Goal: Task Accomplishment & Management: Complete application form

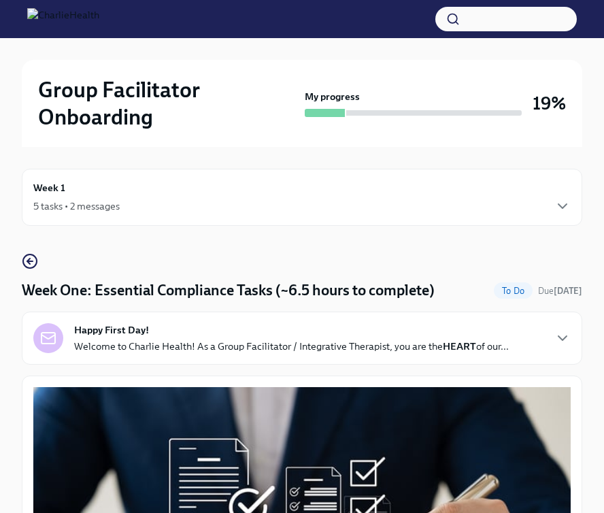
scroll to position [1635, 0]
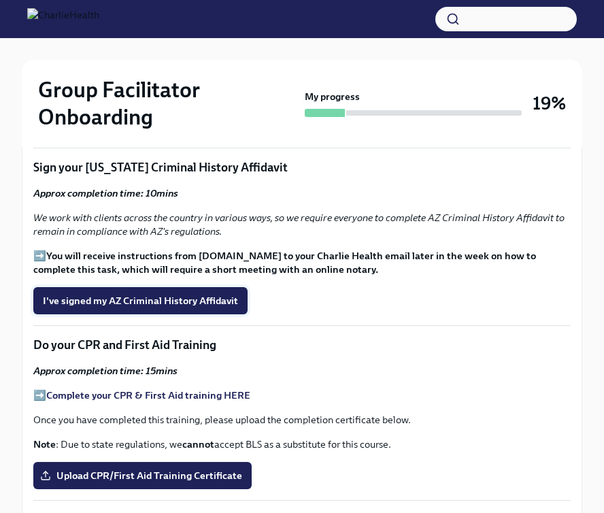
click at [180, 294] on span "I've signed my AZ Criminal History Affidavit" at bounding box center [140, 301] width 195 height 14
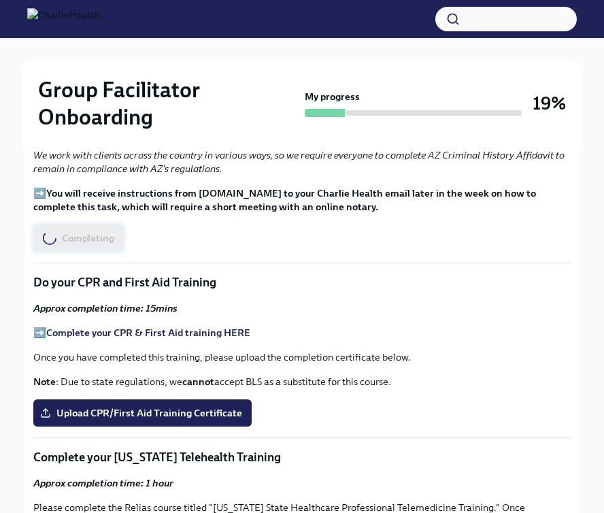
scroll to position [1732, 0]
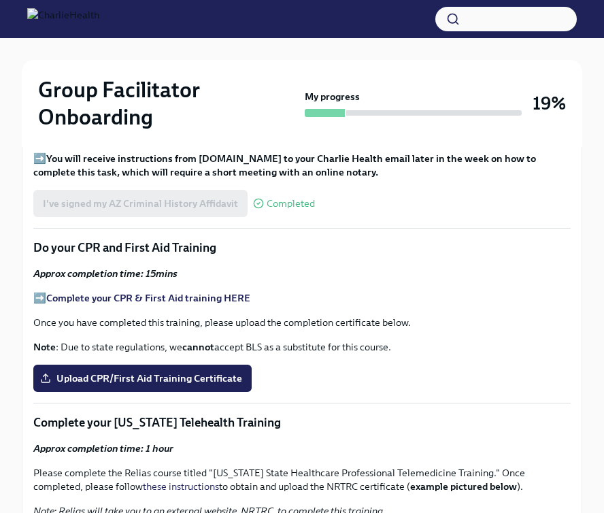
click at [146, 292] on strong "Complete your CPR & First Aid training HERE" at bounding box center [148, 298] width 204 height 12
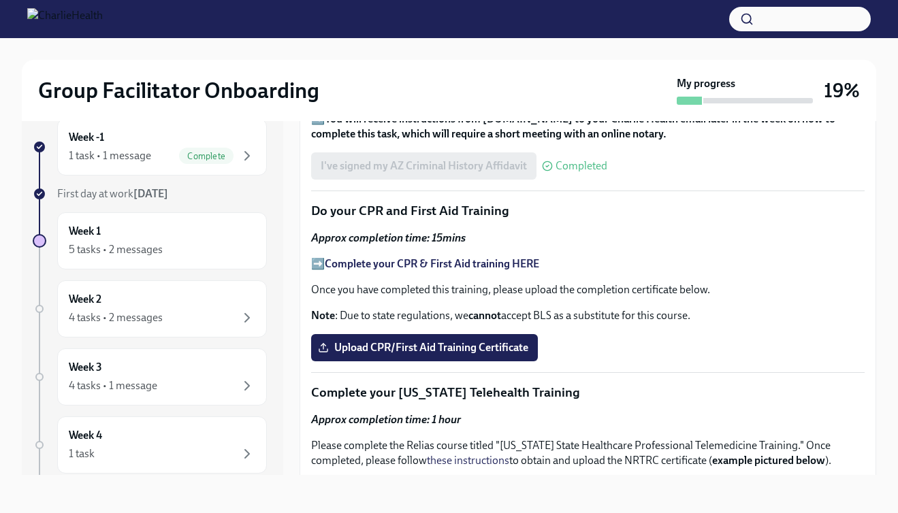
scroll to position [1738, 0]
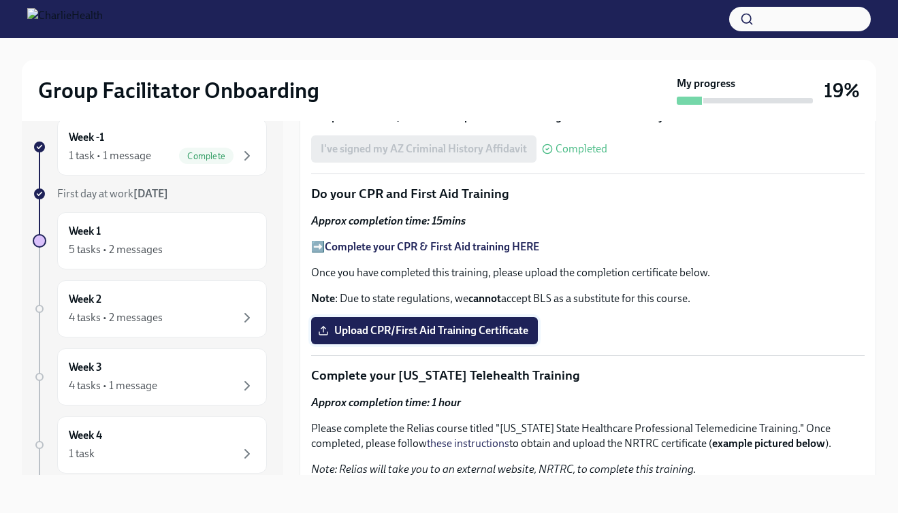
click at [472, 324] on span "Upload CPR/First Aid Training Certificate" at bounding box center [425, 331] width 208 height 14
click at [0, 0] on input "Upload CPR/First Aid Training Certificate" at bounding box center [0, 0] width 0 height 0
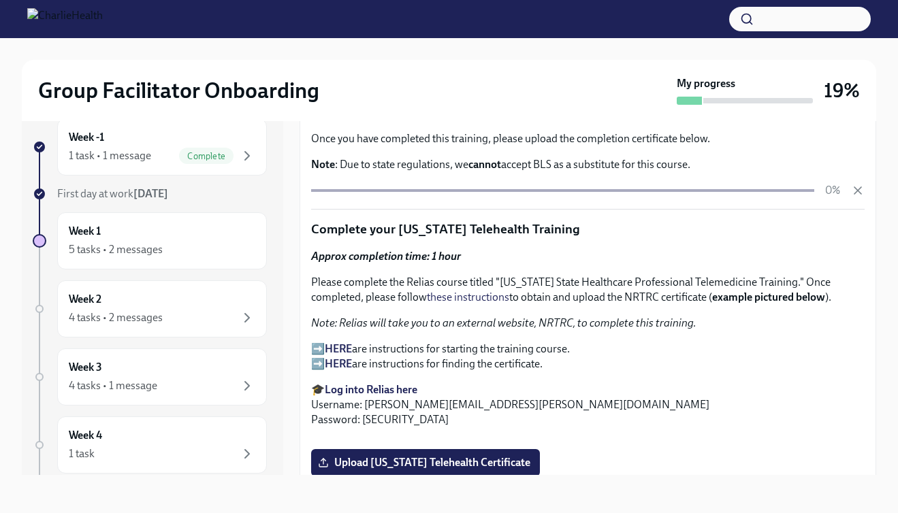
scroll to position [1927, 0]
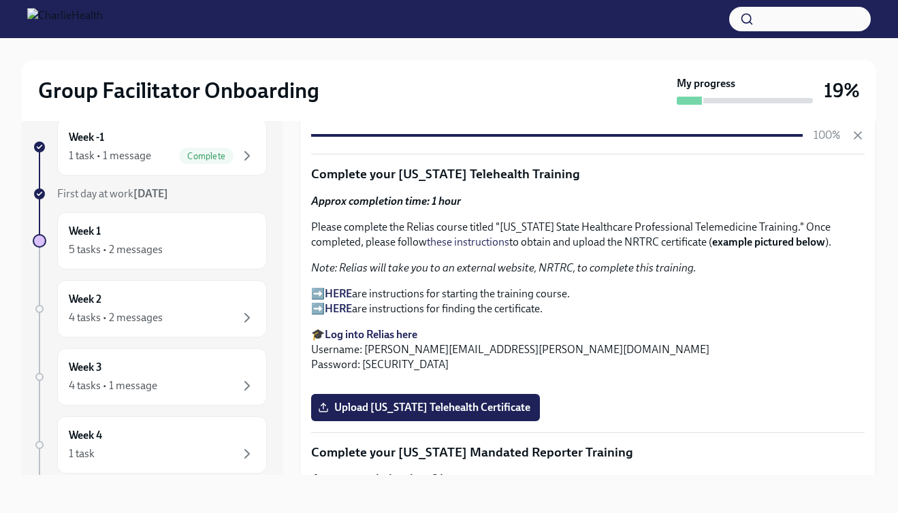
click at [344, 287] on strong "HERE" at bounding box center [338, 293] width 27 height 13
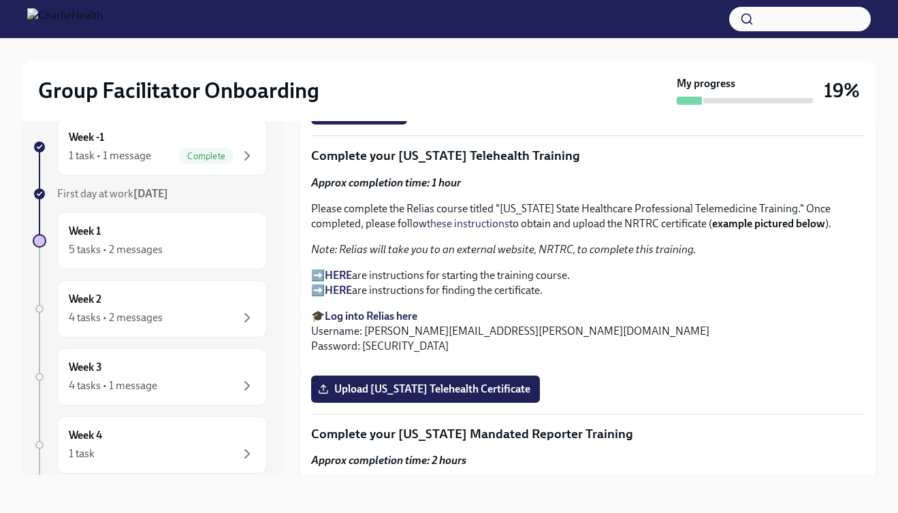
scroll to position [1964, 0]
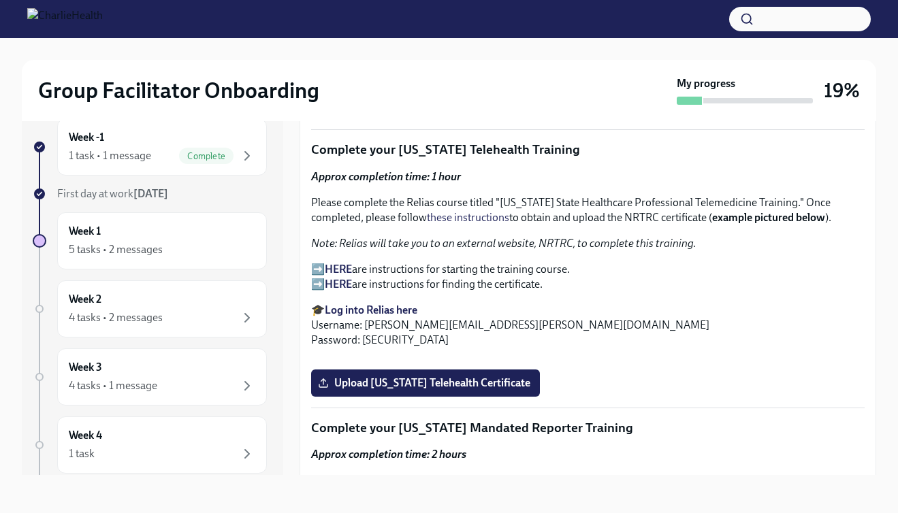
click at [380, 304] on strong "Log into Relias here" at bounding box center [371, 310] width 93 height 13
drag, startPoint x: 363, startPoint y: 306, endPoint x: 540, endPoint y: 312, distance: 177.0
click at [540, 312] on p "🎓 Log into Relias here Username: [PERSON_NAME][EMAIL_ADDRESS][PERSON_NAME][DOMA…" at bounding box center [587, 325] width 553 height 45
copy p "[PERSON_NAME][EMAIL_ADDRESS][PERSON_NAME][DOMAIN_NAME]"
drag, startPoint x: 399, startPoint y: 328, endPoint x: 361, endPoint y: 322, distance: 37.9
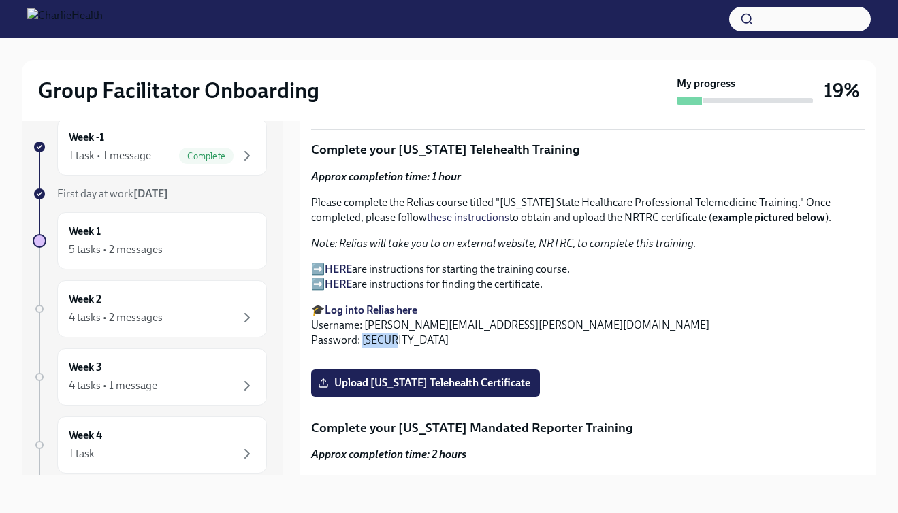
click at [361, 322] on p "🎓 Log into Relias here Username: [PERSON_NAME][EMAIL_ADDRESS][PERSON_NAME][DOMA…" at bounding box center [587, 325] width 553 height 45
copy p "ch1234"
click at [436, 0] on div at bounding box center [449, 19] width 898 height 38
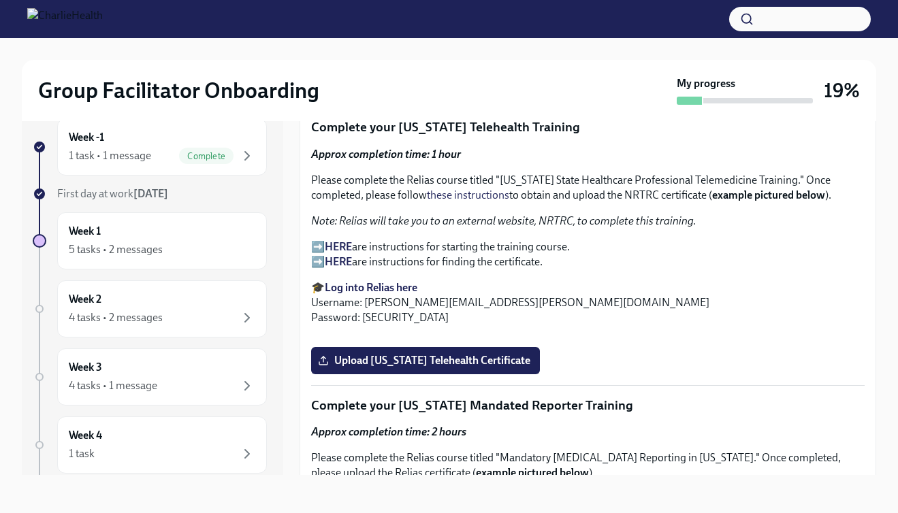
scroll to position [1998, 0]
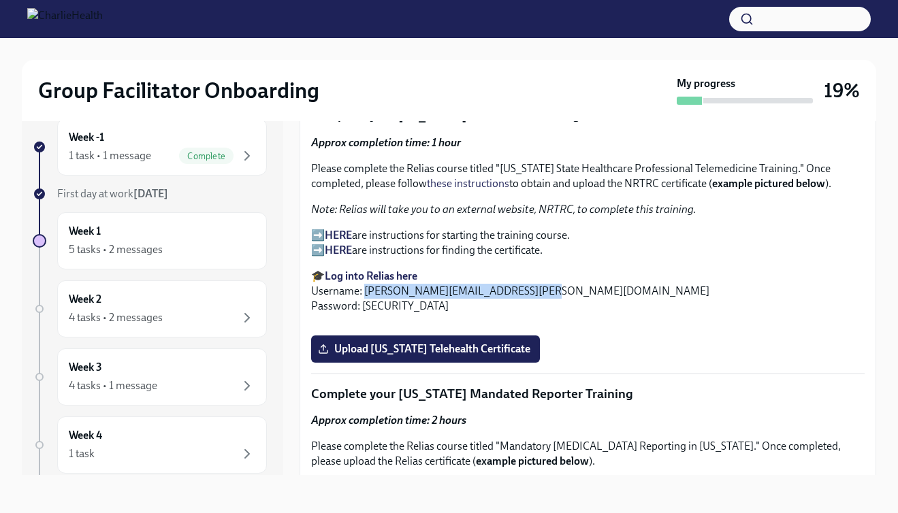
drag, startPoint x: 365, startPoint y: 276, endPoint x: 523, endPoint y: 275, distance: 157.9
click at [526, 275] on p "🎓 Log into Relias here Username: [PERSON_NAME][EMAIL_ADDRESS][PERSON_NAME][DOMA…" at bounding box center [587, 291] width 553 height 45
copy p "[PERSON_NAME][EMAIL_ADDRESS][PERSON_NAME][DOMAIN_NAME]"
click at [381, 269] on strong "Log into Relias here" at bounding box center [371, 275] width 93 height 13
drag, startPoint x: 361, startPoint y: 289, endPoint x: 386, endPoint y: 289, distance: 24.5
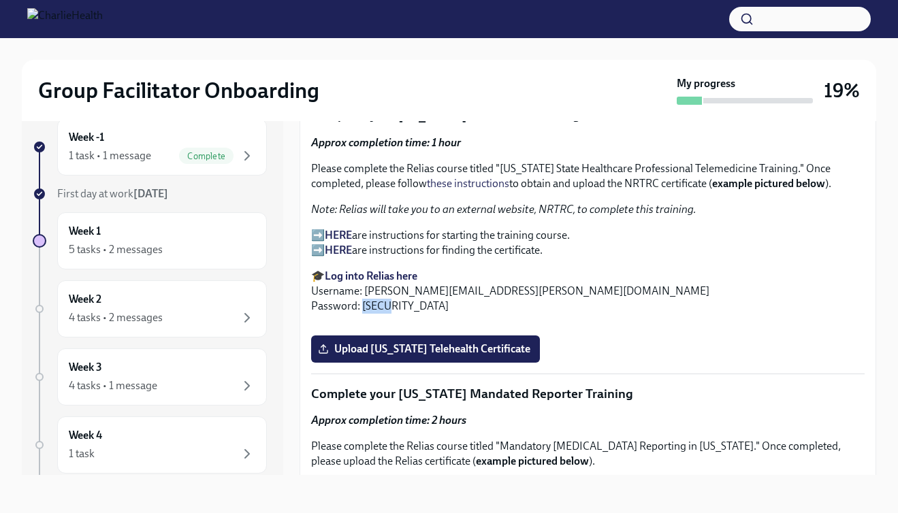
click at [388, 290] on p "🎓 Log into Relias here Username: [PERSON_NAME][EMAIL_ADDRESS][PERSON_NAME][DOMA…" at bounding box center [587, 291] width 553 height 45
copy p "ch123"
click at [338, 229] on strong "HERE" at bounding box center [338, 235] width 27 height 13
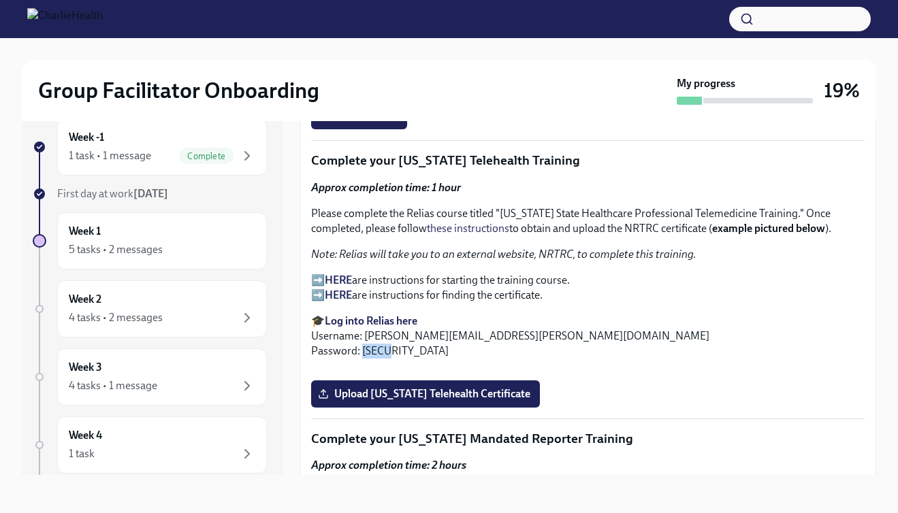
scroll to position [1955, 0]
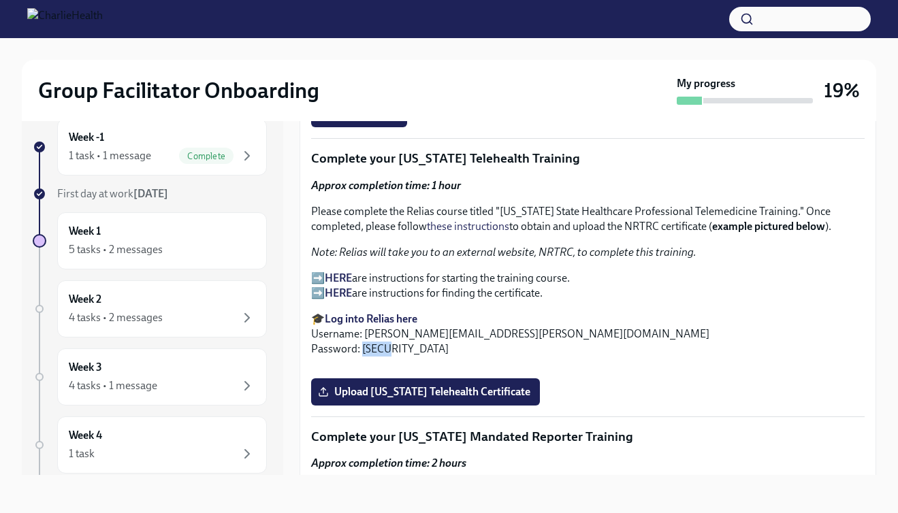
click at [410, 312] on strong "Log into Relias here" at bounding box center [371, 318] width 93 height 13
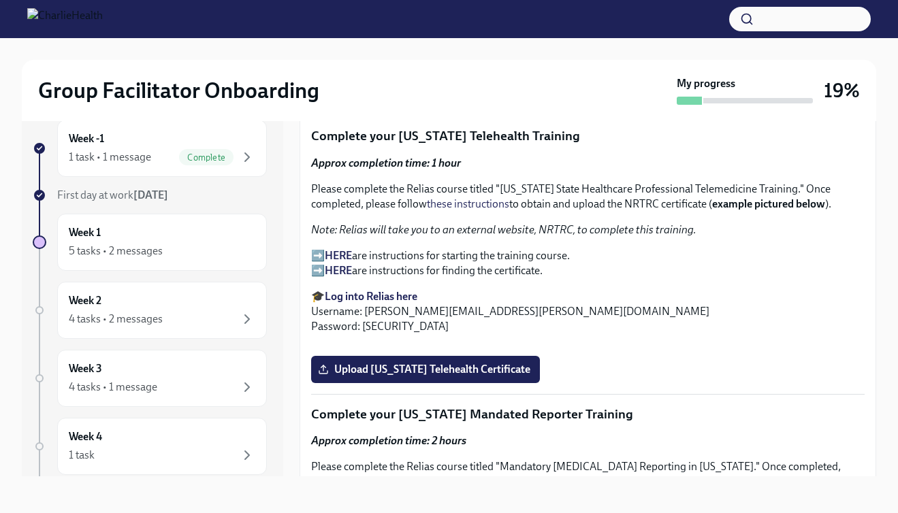
scroll to position [1977, 0]
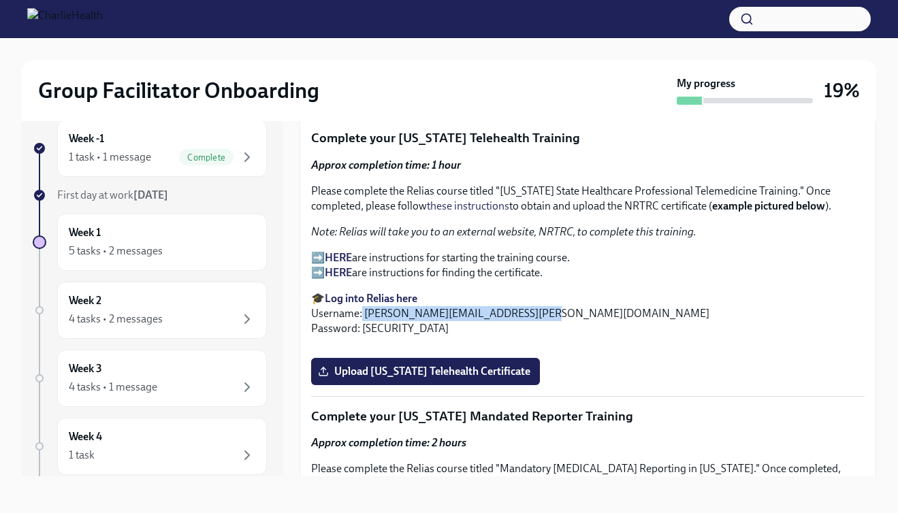
drag, startPoint x: 361, startPoint y: 295, endPoint x: 523, endPoint y: 295, distance: 161.3
click at [525, 295] on p "🎓 Log into Relias here Username: [PERSON_NAME][EMAIL_ADDRESS][PERSON_NAME][DOMA…" at bounding box center [587, 313] width 553 height 45
copy p "[PERSON_NAME][EMAIL_ADDRESS][PERSON_NAME][DOMAIN_NAME]"
click at [349, 292] on strong "Log into Relias here" at bounding box center [371, 298] width 93 height 13
